Goal: Information Seeking & Learning: Learn about a topic

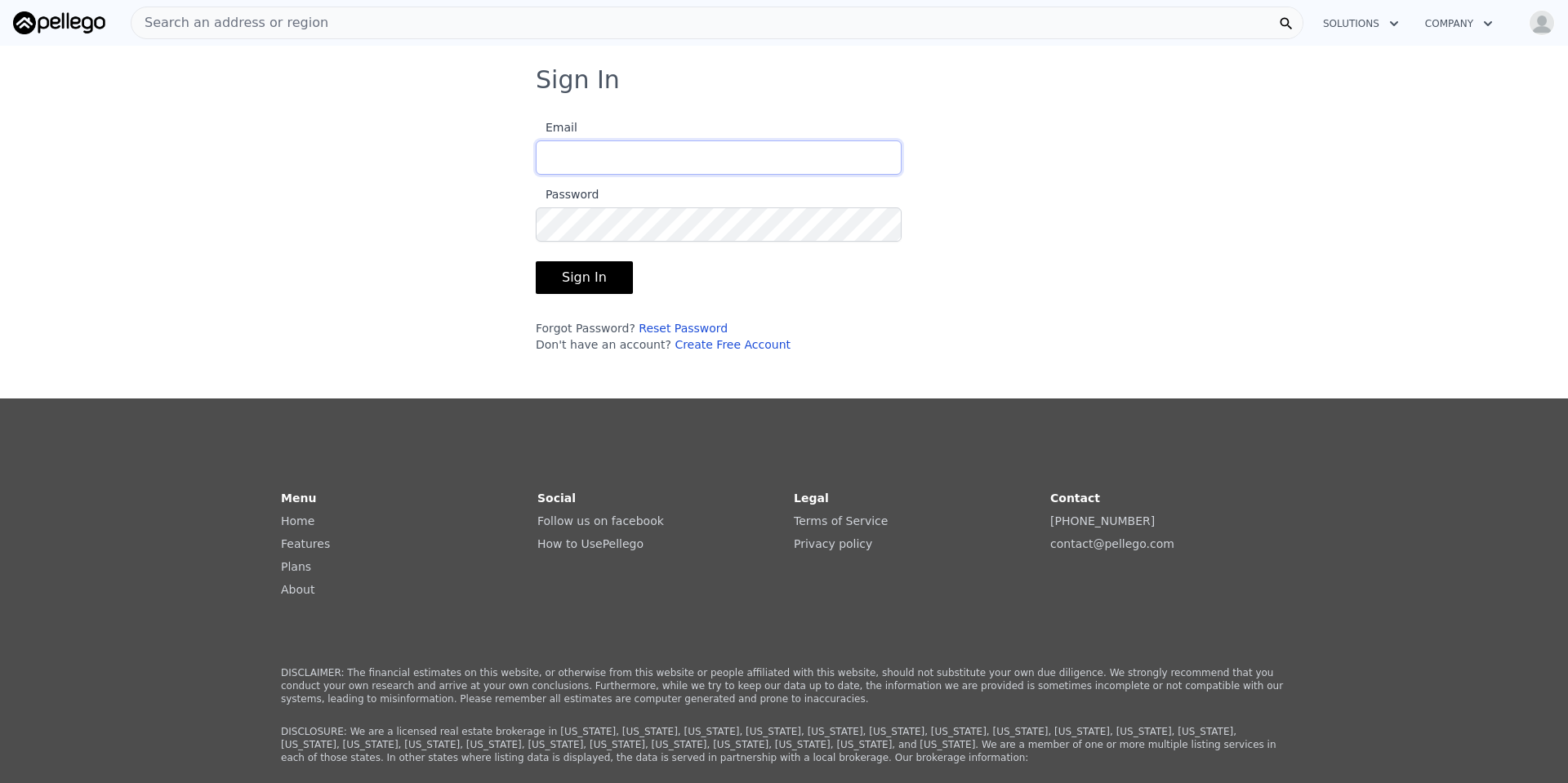
type input "[EMAIL_ADDRESS][DOMAIN_NAME]"
click at [595, 279] on button "Sign In" at bounding box center [584, 278] width 97 height 33
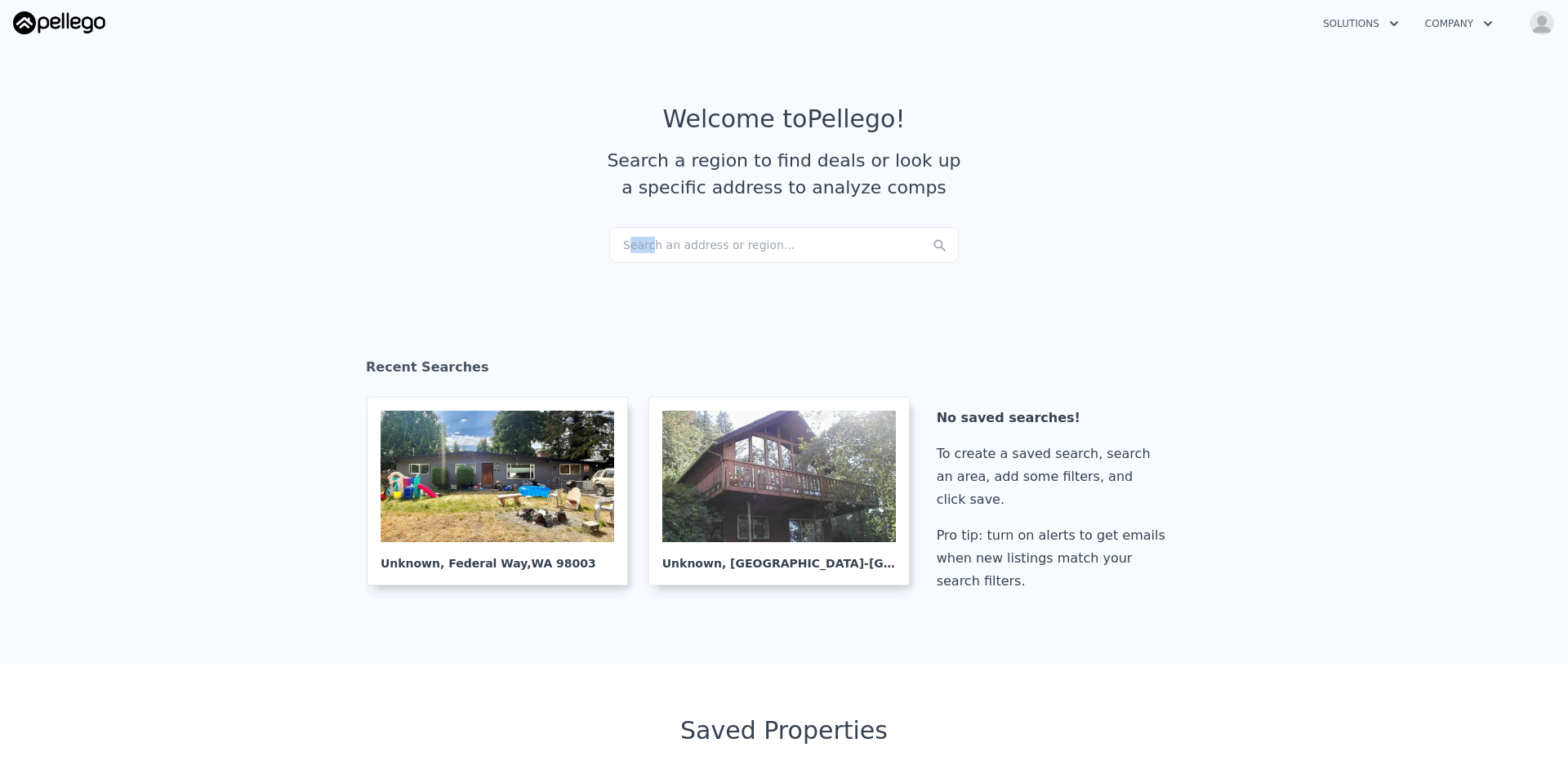
drag, startPoint x: 620, startPoint y: 234, endPoint x: 643, endPoint y: 247, distance: 26.4
click at [643, 247] on div "Search an address or region..." at bounding box center [784, 244] width 350 height 36
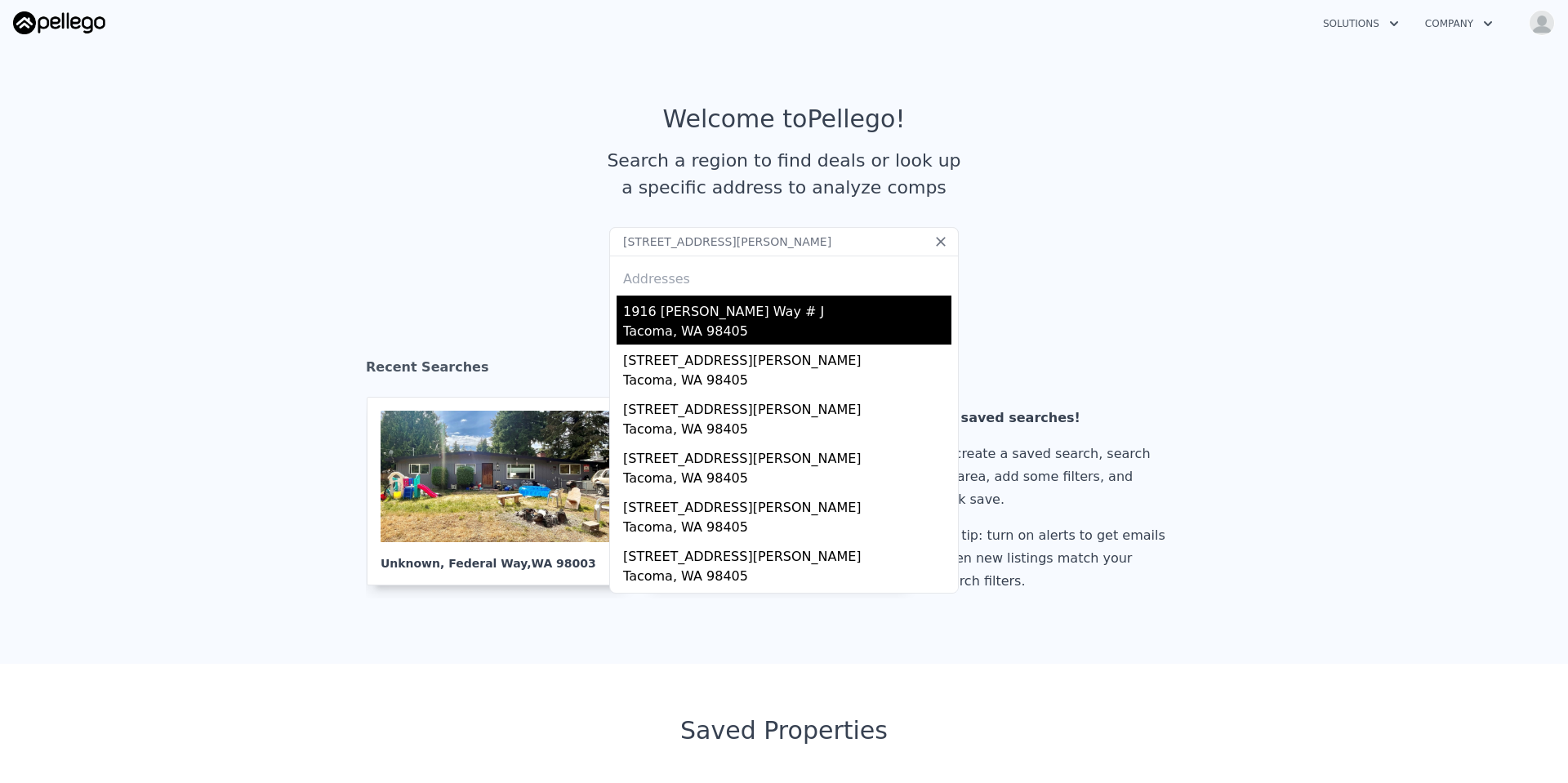
type input "[STREET_ADDRESS][PERSON_NAME]"
click at [710, 328] on div "Tacoma, WA 98405" at bounding box center [787, 333] width 328 height 23
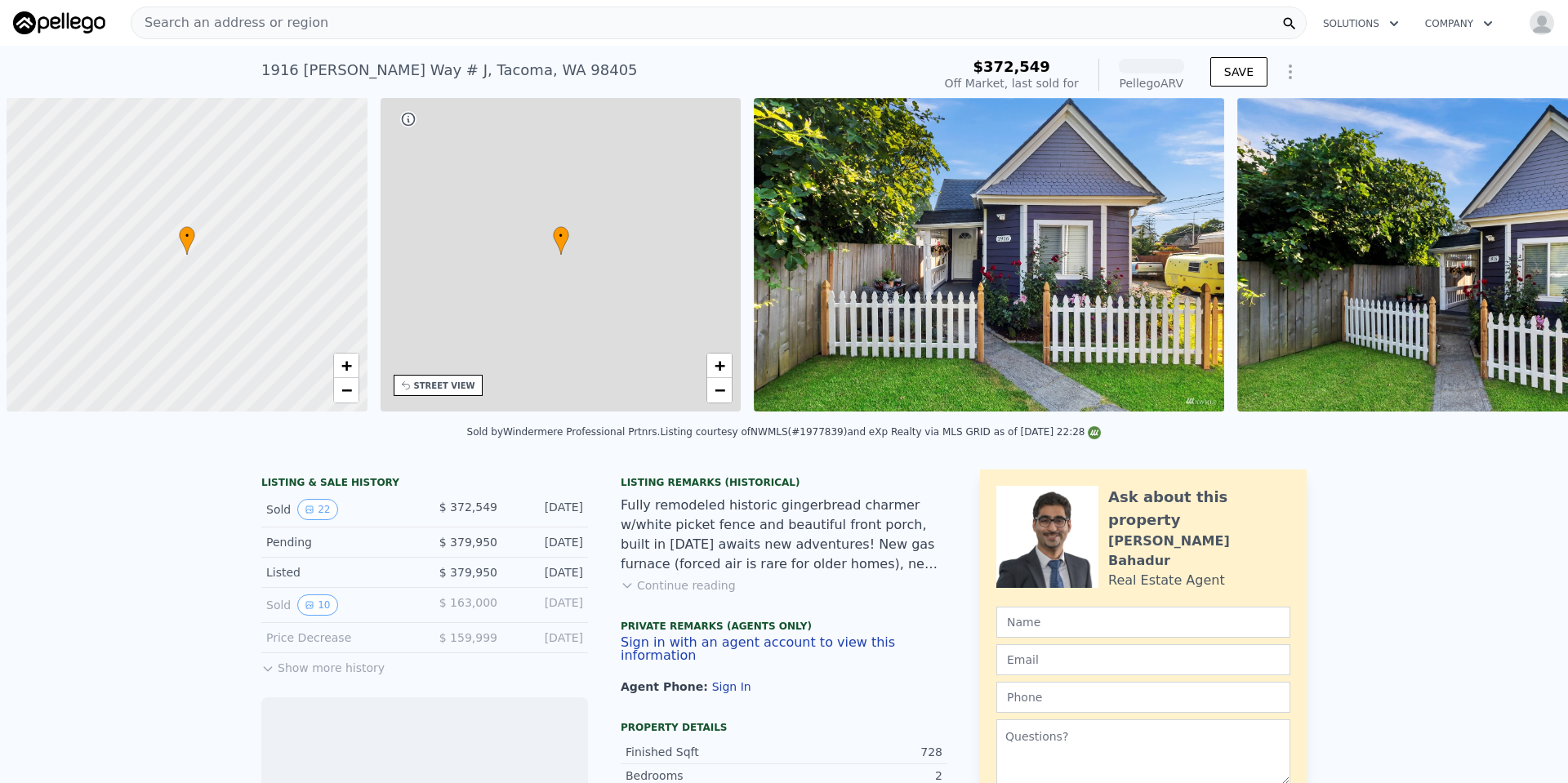
scroll to position [0, 7]
